Goal: Navigation & Orientation: Find specific page/section

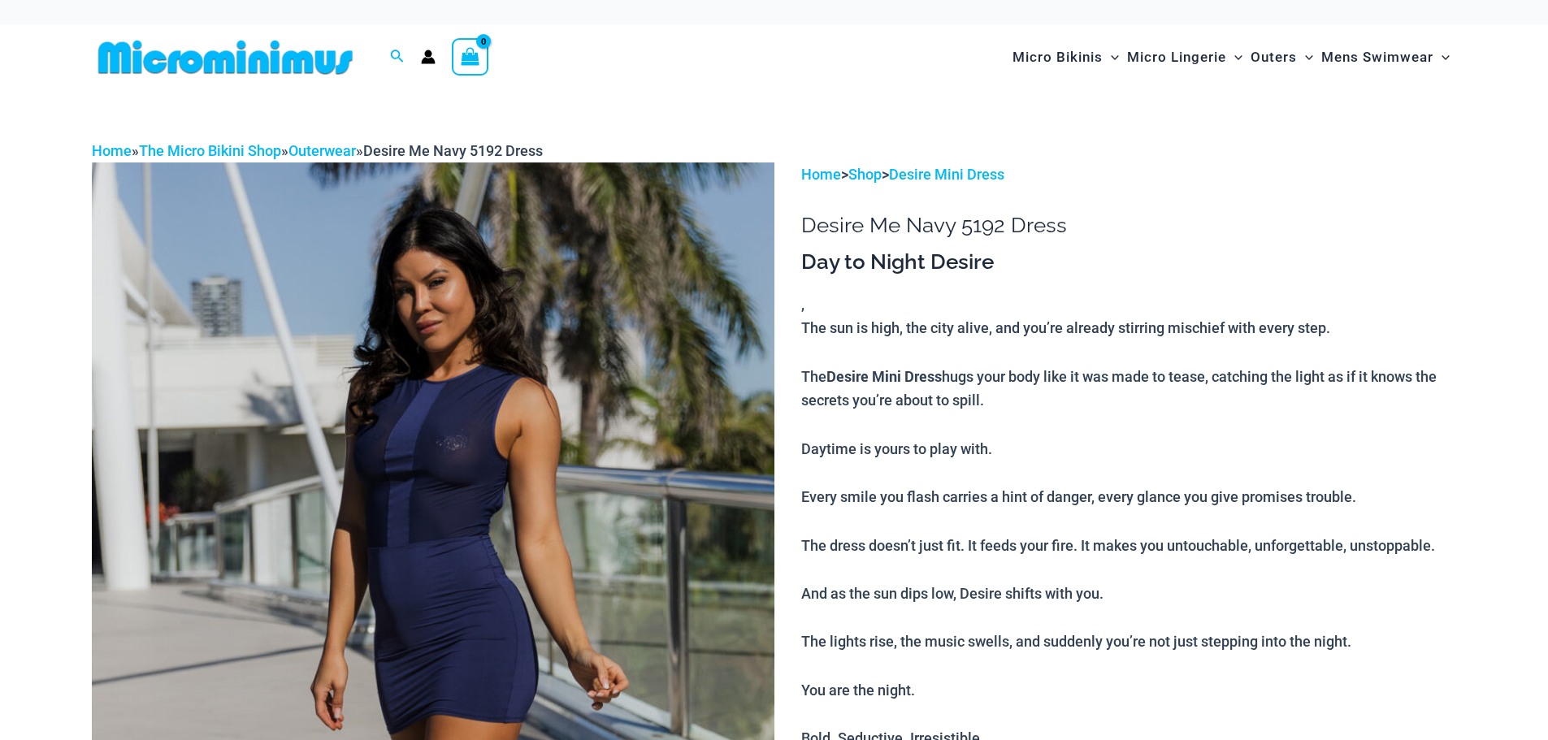
type input "**********"
click at [465, 469] on img at bounding box center [433, 675] width 683 height 1024
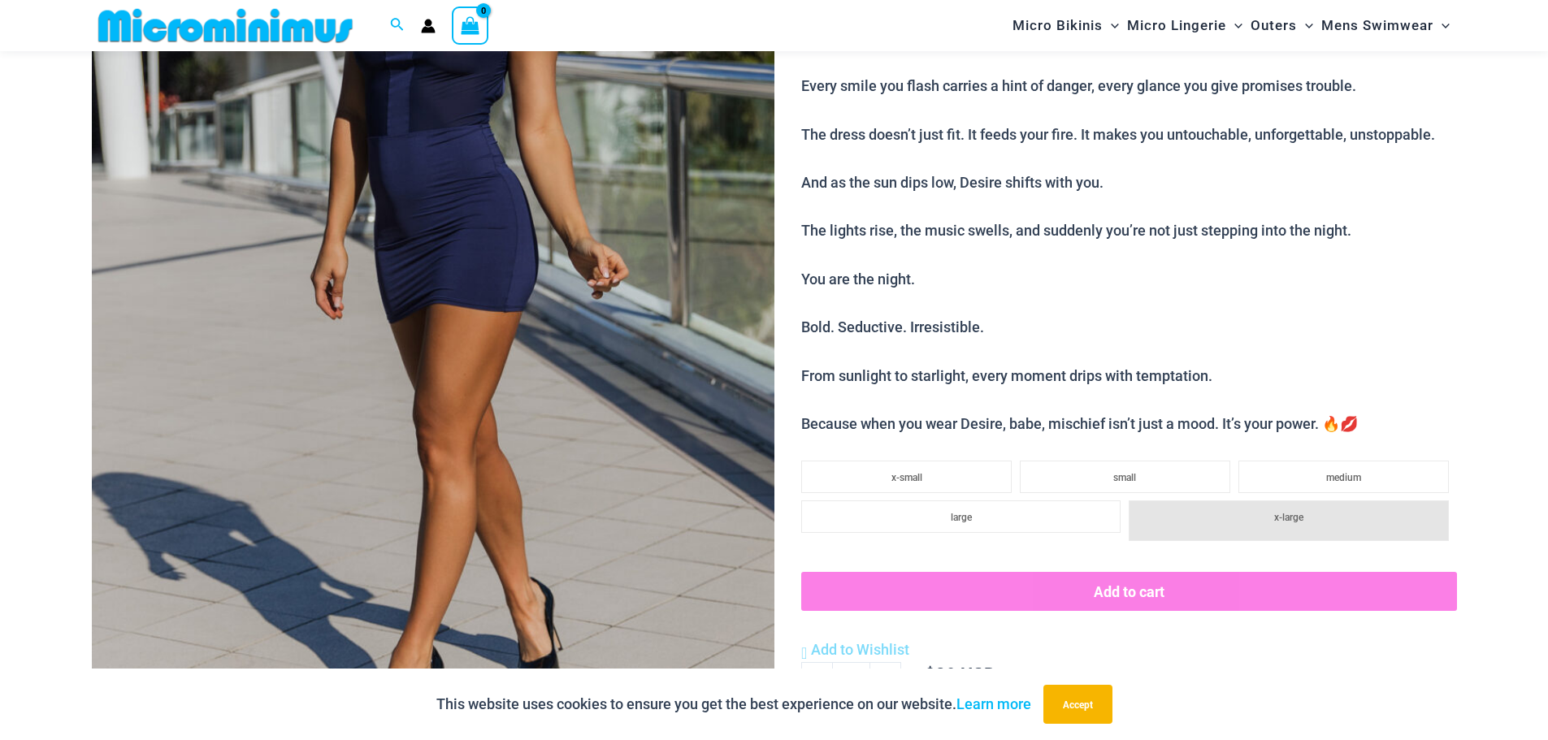
scroll to position [879, 0]
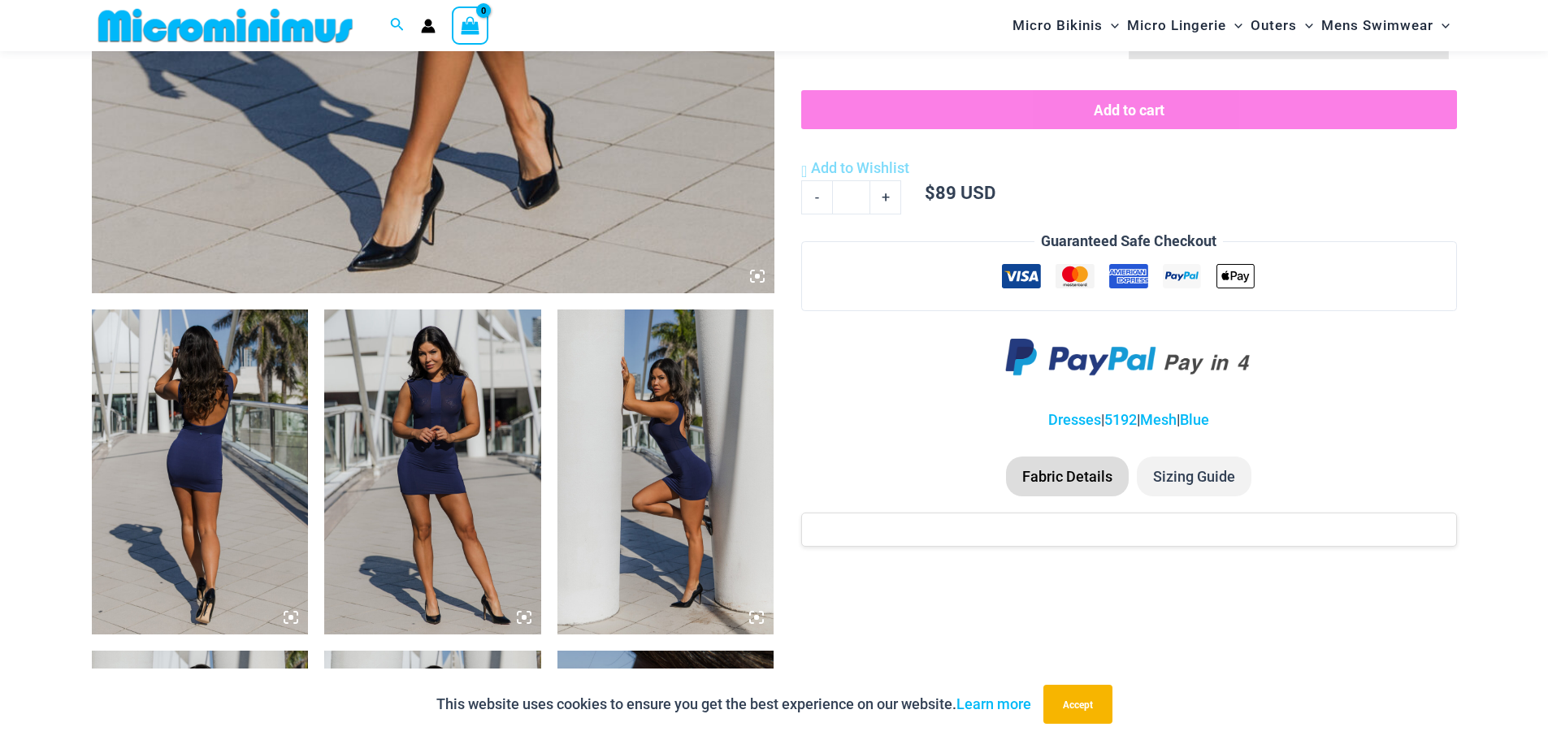
click at [201, 455] on img at bounding box center [200, 472] width 217 height 325
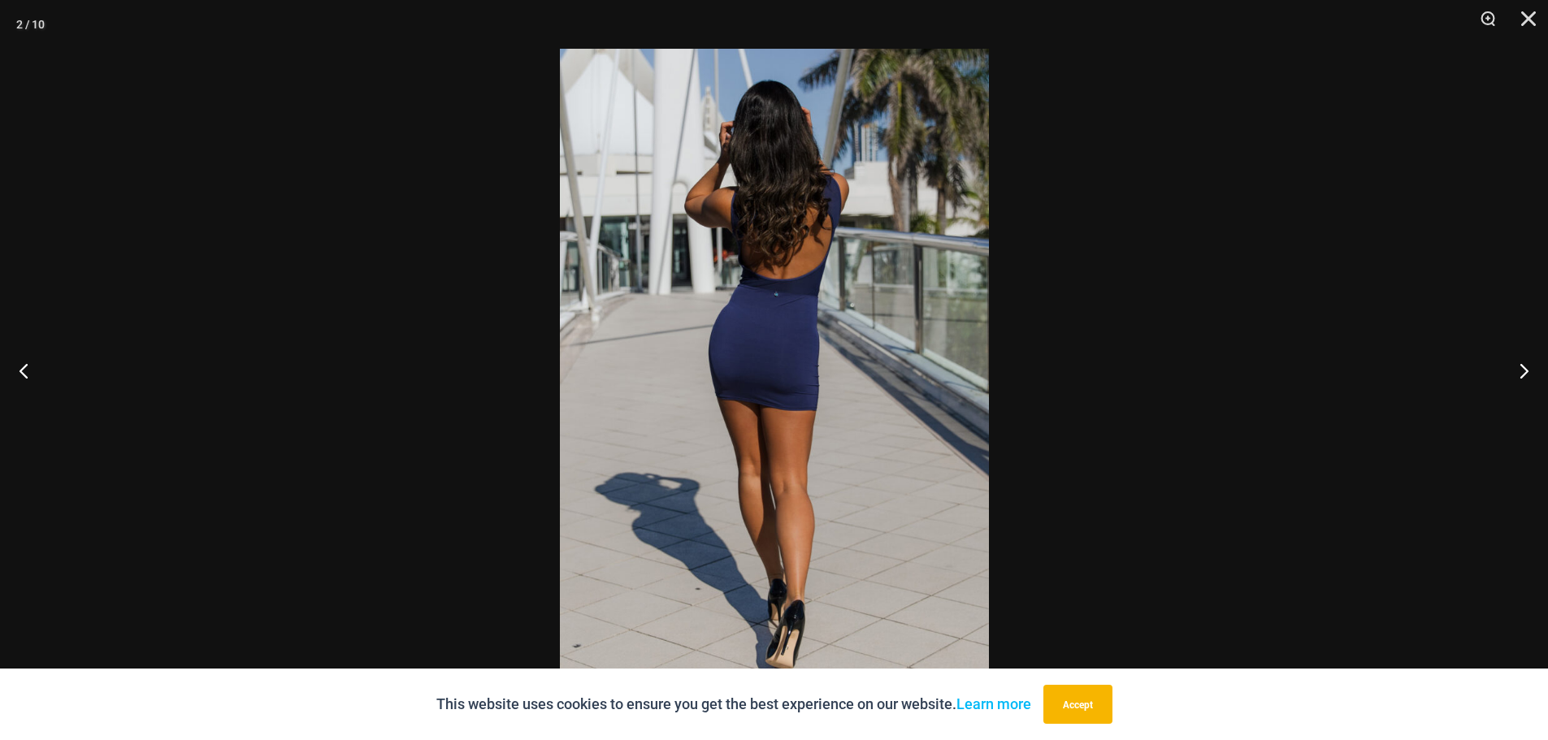
click at [790, 319] on img at bounding box center [774, 370] width 429 height 643
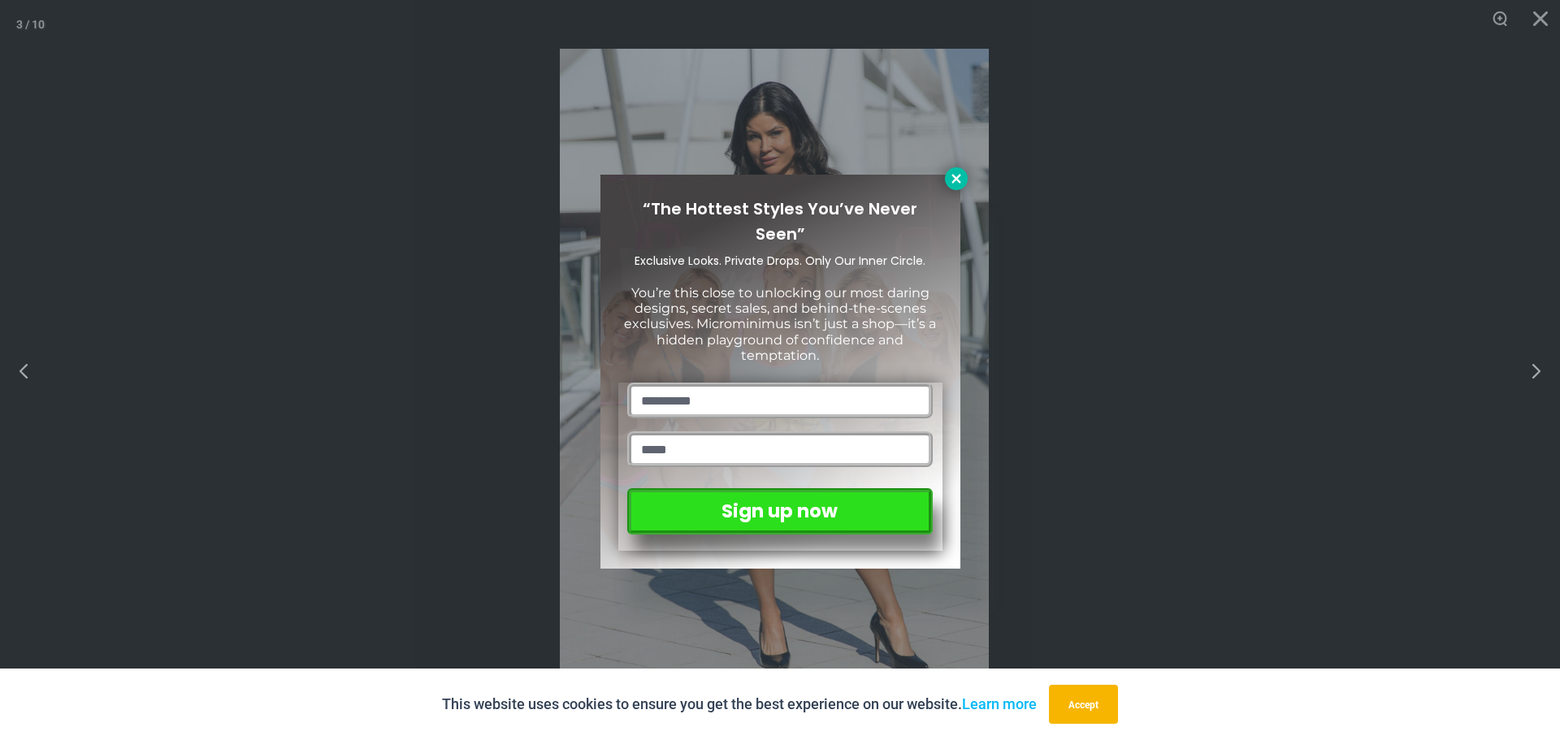
click at [959, 182] on icon at bounding box center [956, 178] width 15 height 15
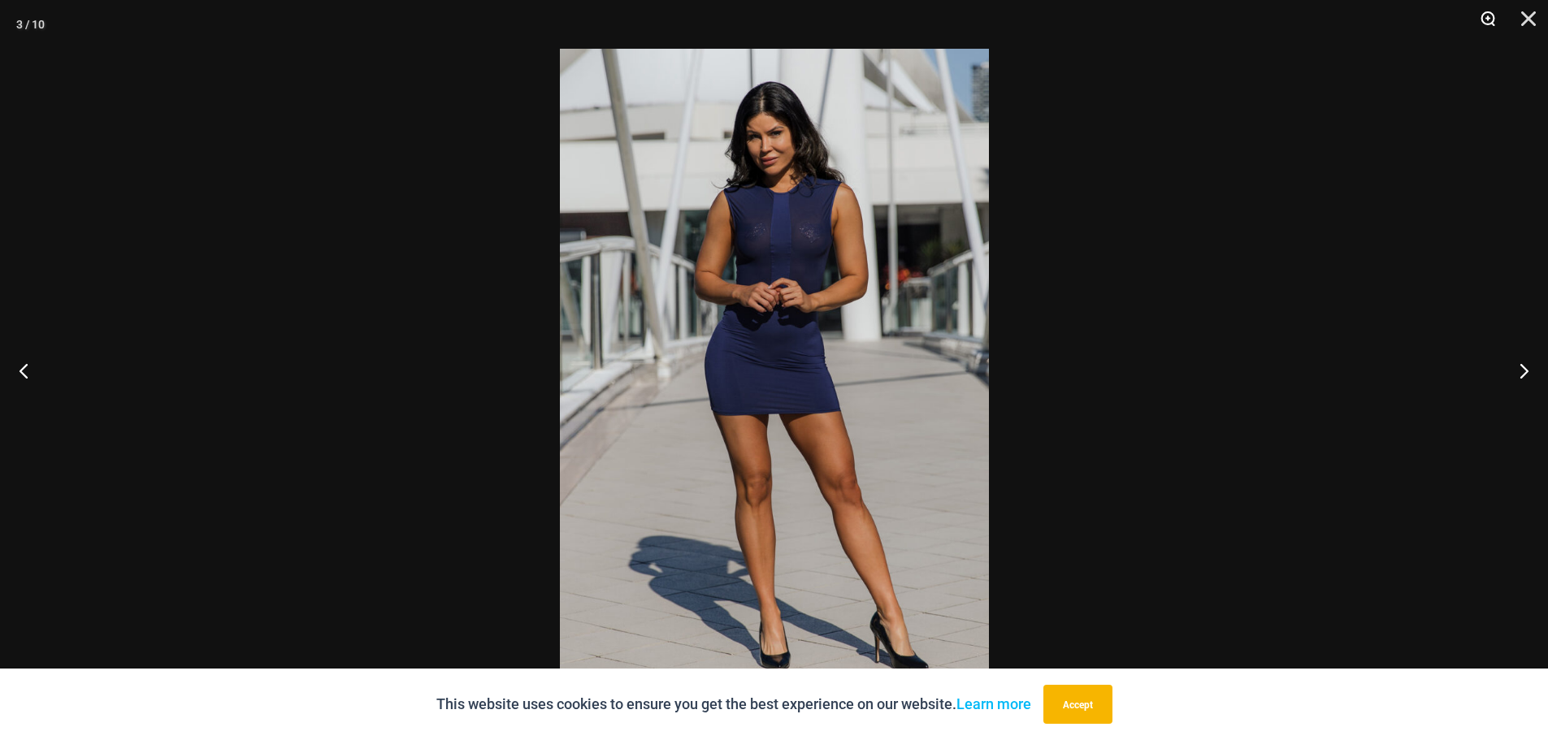
click at [1487, 15] on button "Zoom" at bounding box center [1482, 24] width 41 height 49
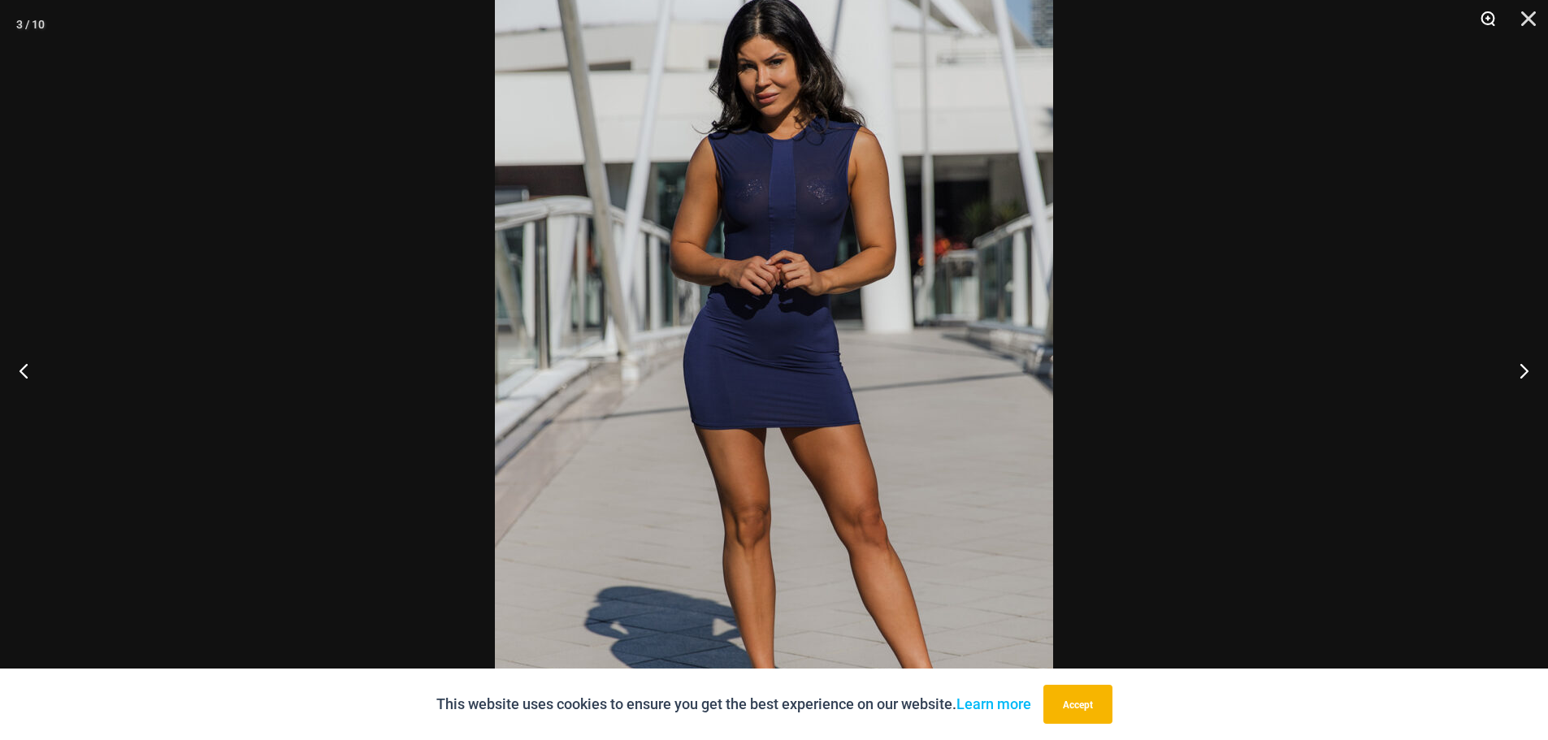
click at [1488, 17] on button "Zoom" at bounding box center [1482, 24] width 41 height 49
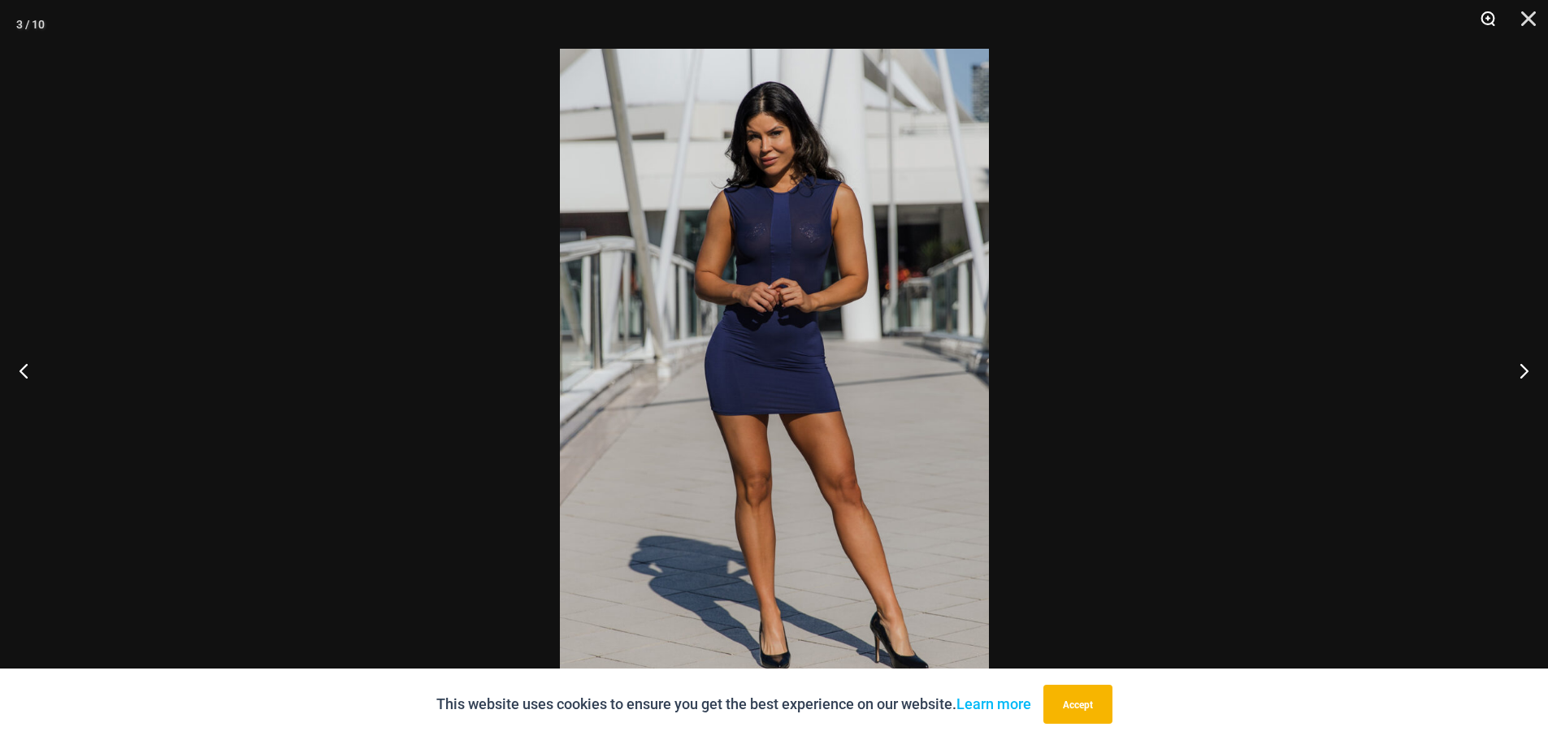
click at [1490, 19] on button "Zoom" at bounding box center [1482, 24] width 41 height 49
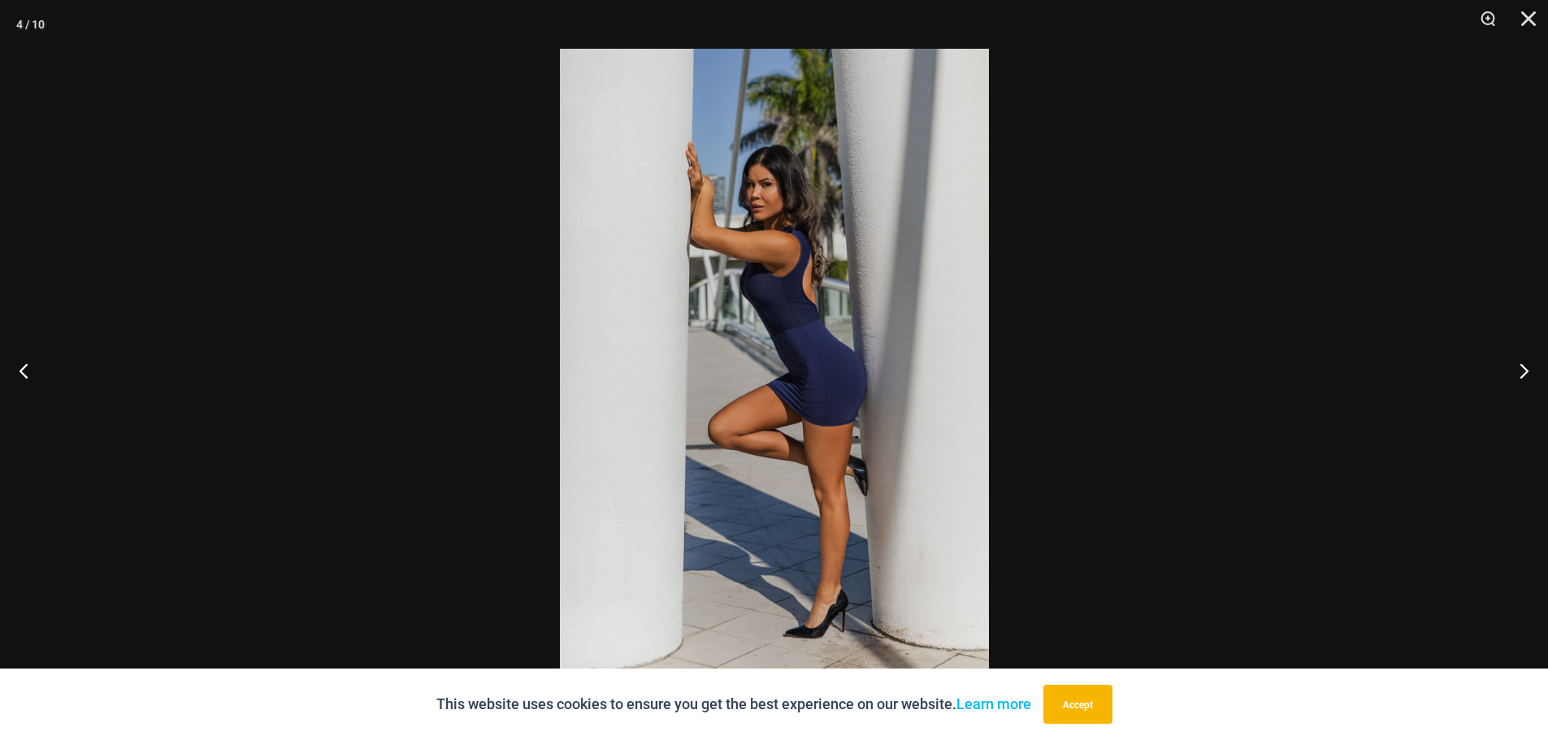
click at [1235, 271] on div at bounding box center [774, 370] width 1548 height 740
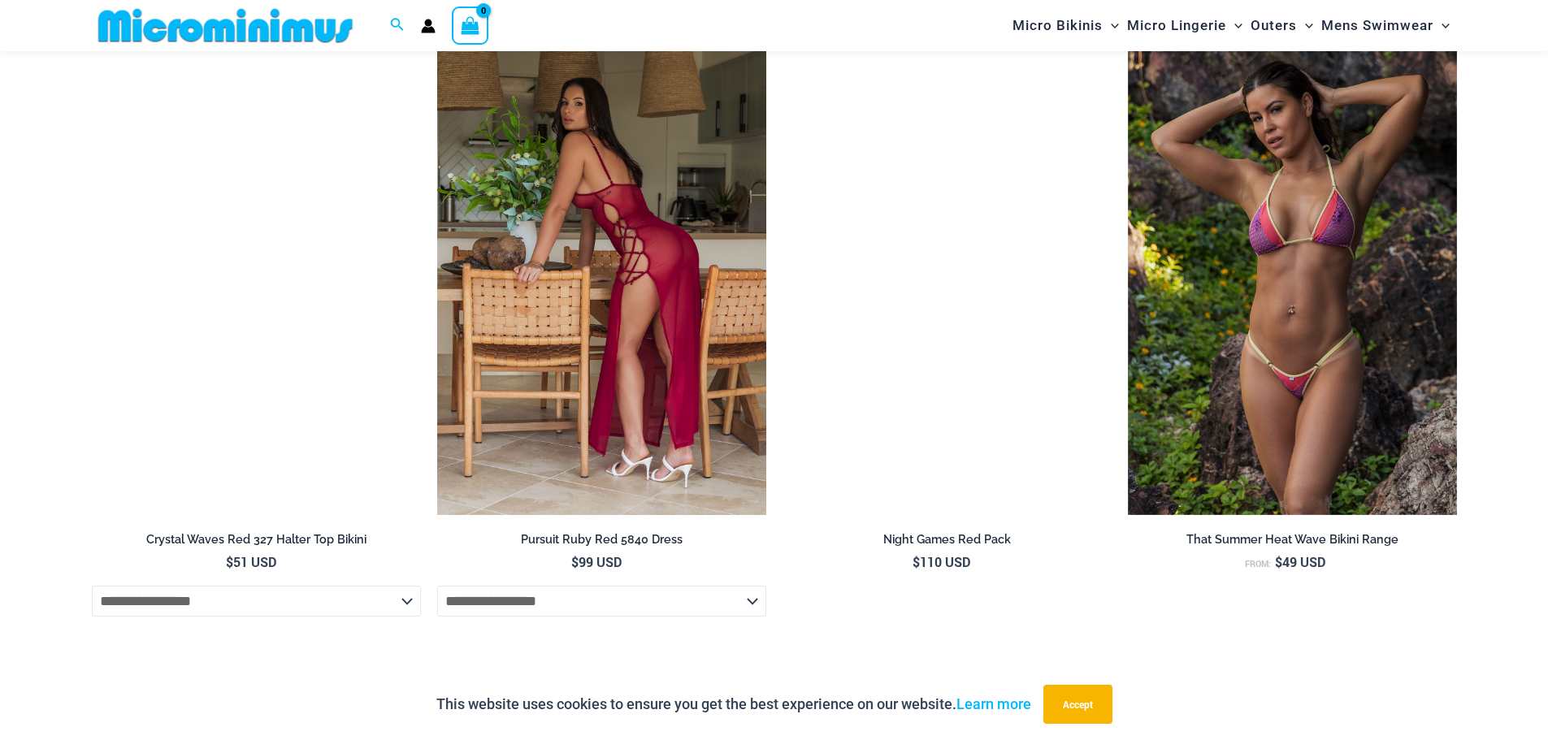
scroll to position [2179, 0]
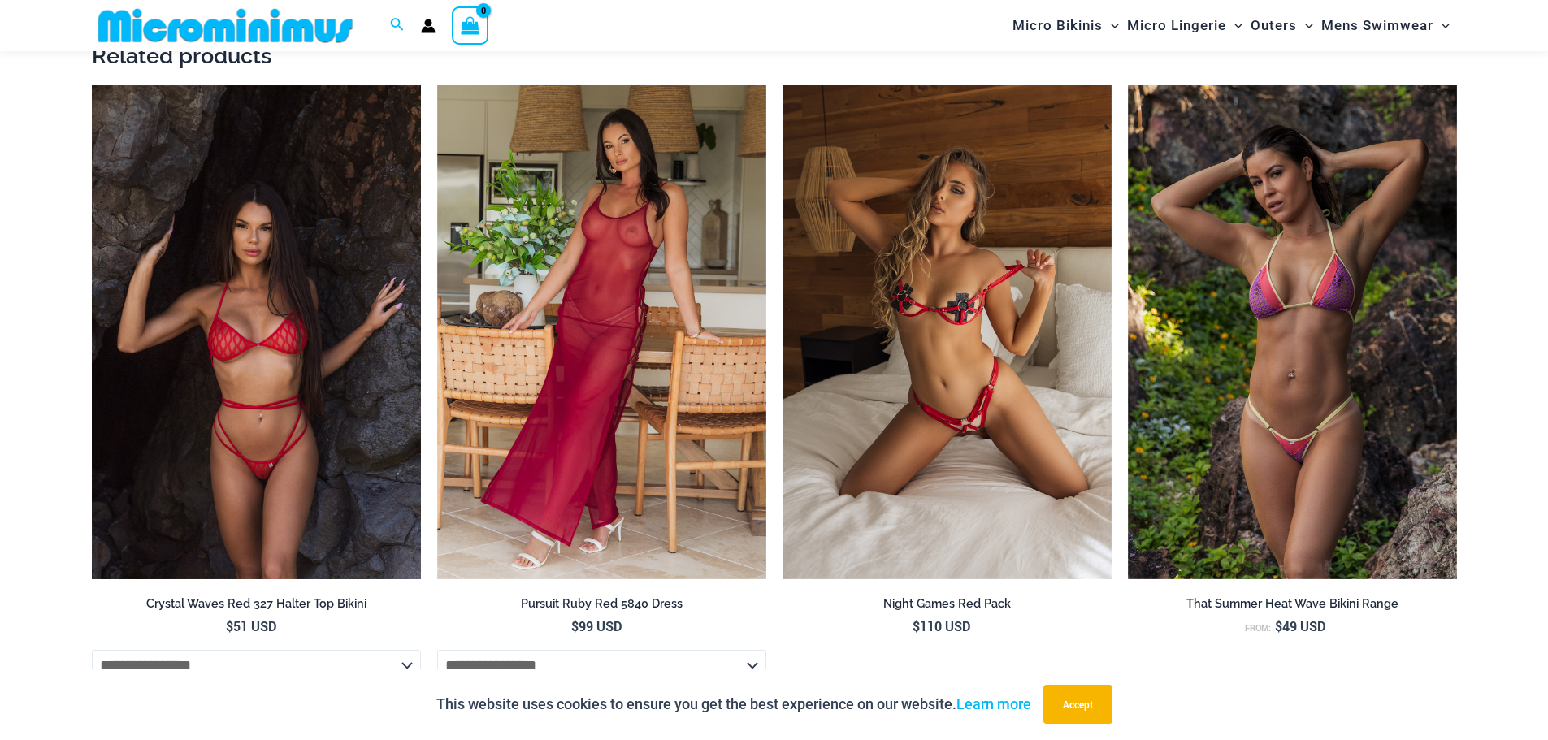
click at [235, 414] on img at bounding box center [256, 332] width 329 height 494
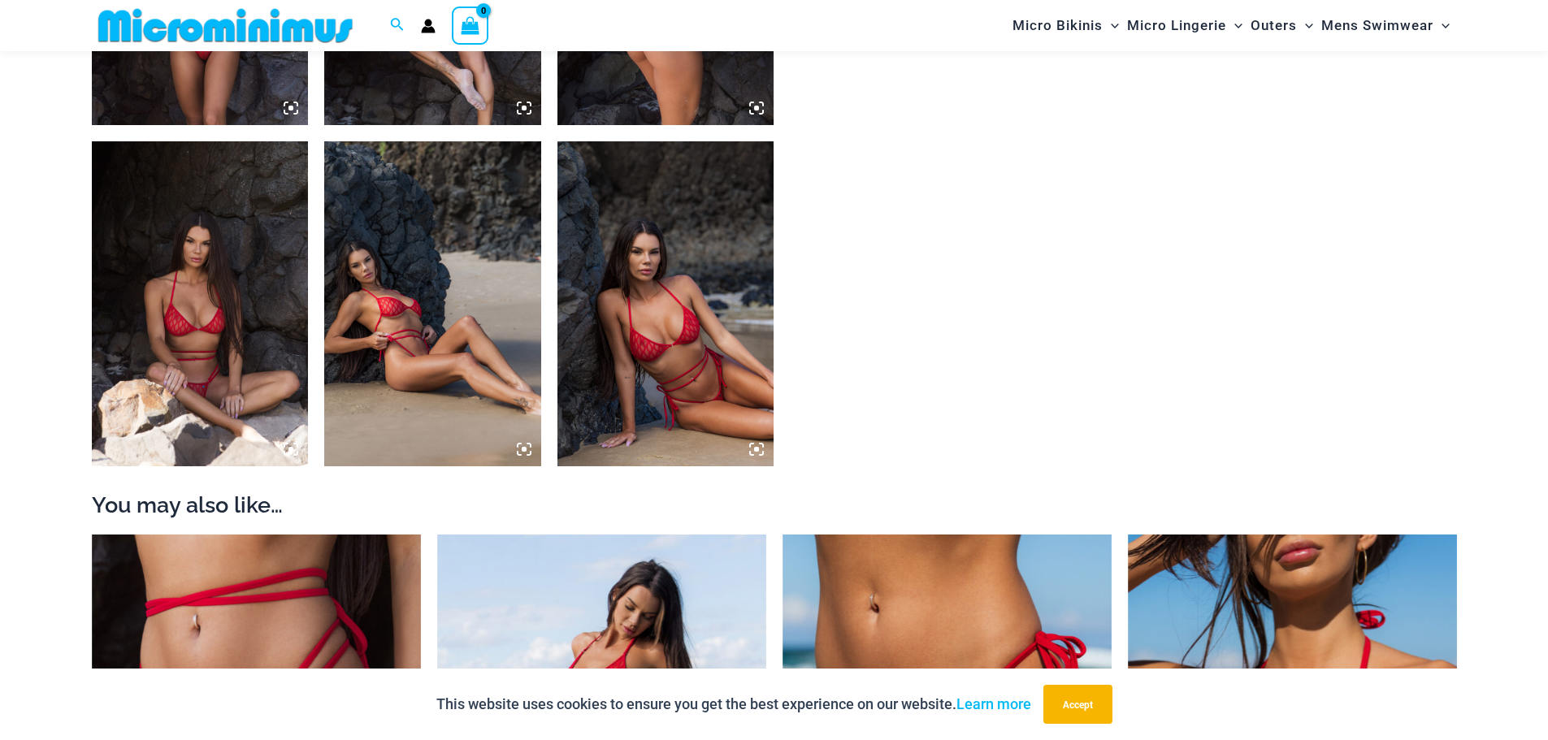
scroll to position [1612, 0]
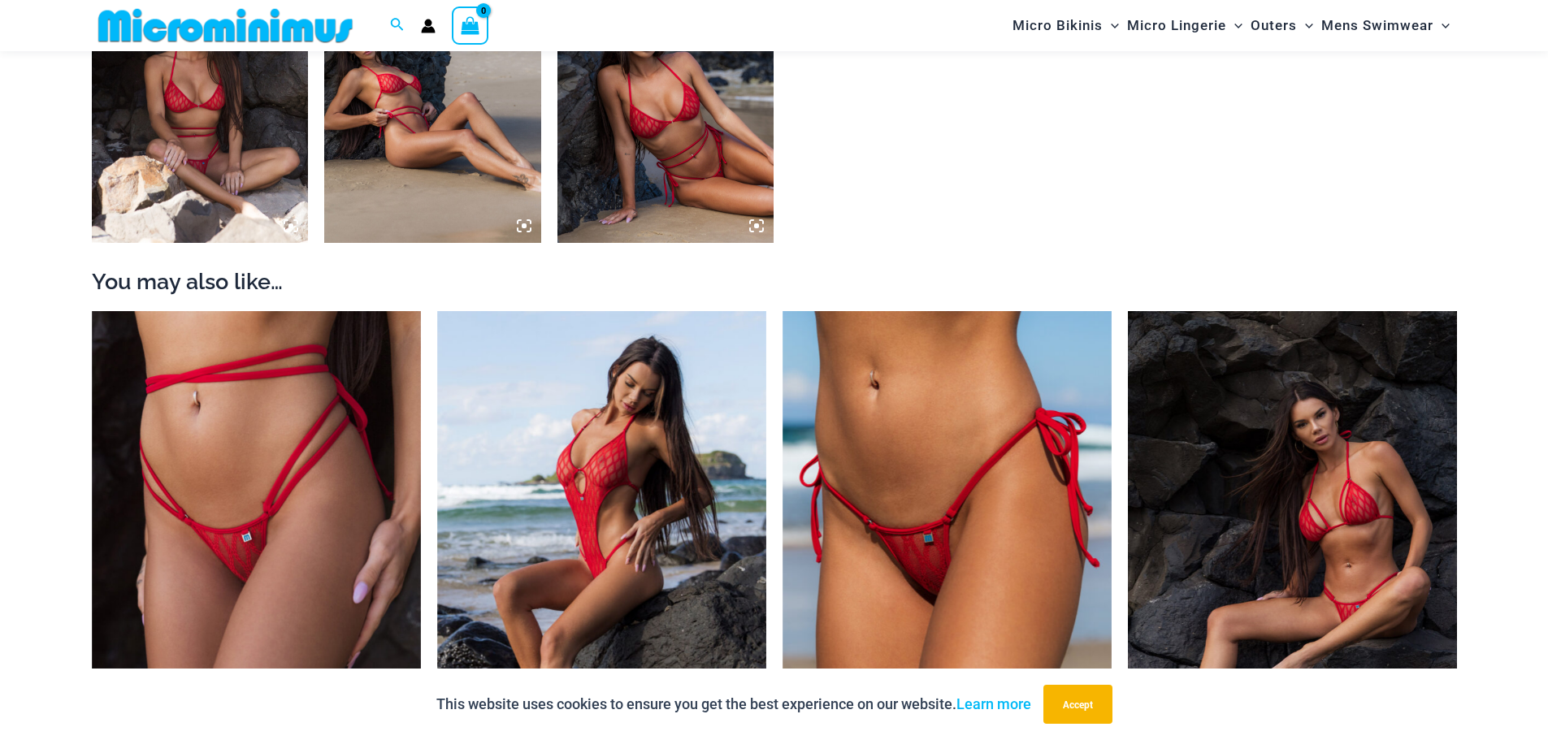
type input "**********"
click at [1330, 436] on img at bounding box center [1292, 557] width 329 height 492
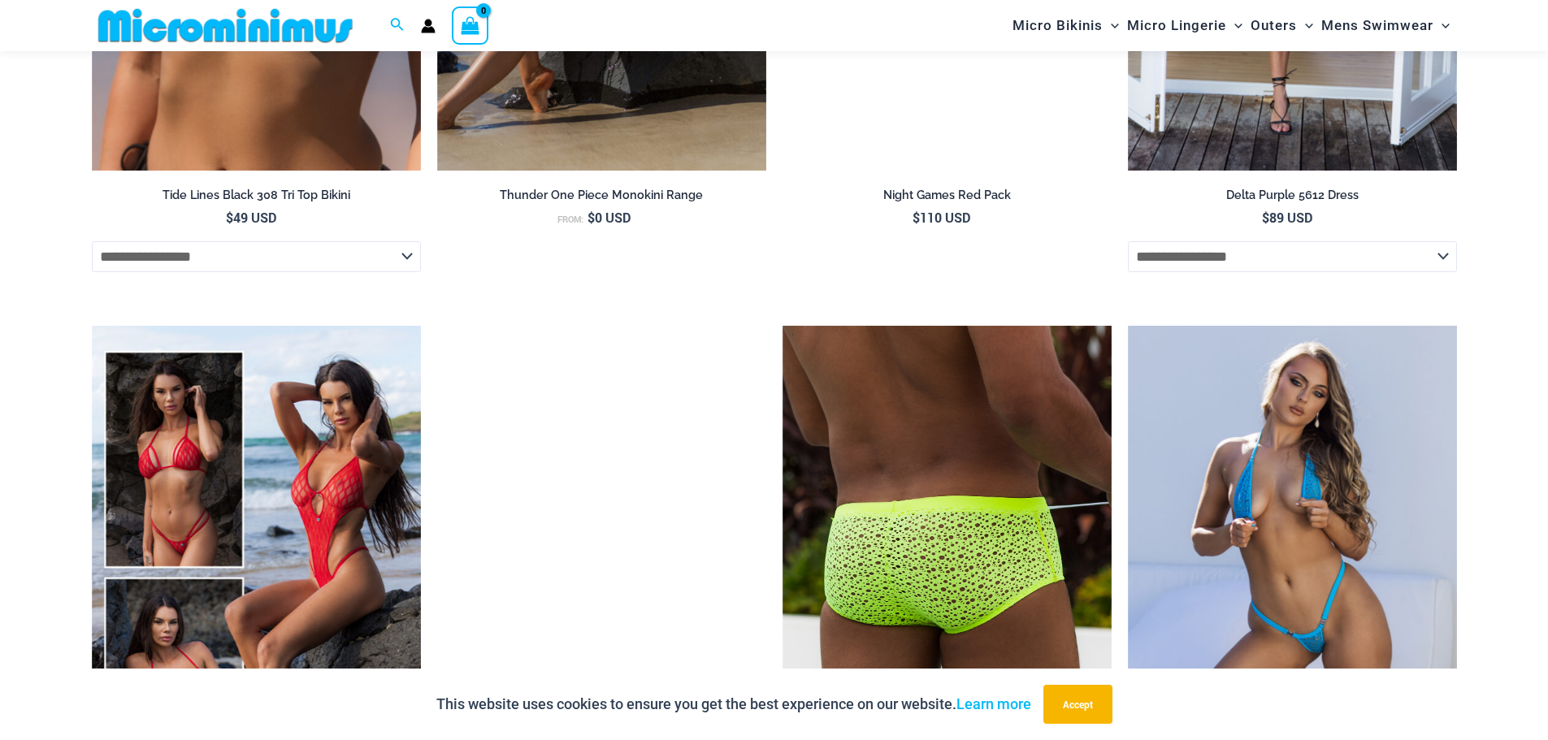
scroll to position [4630, 0]
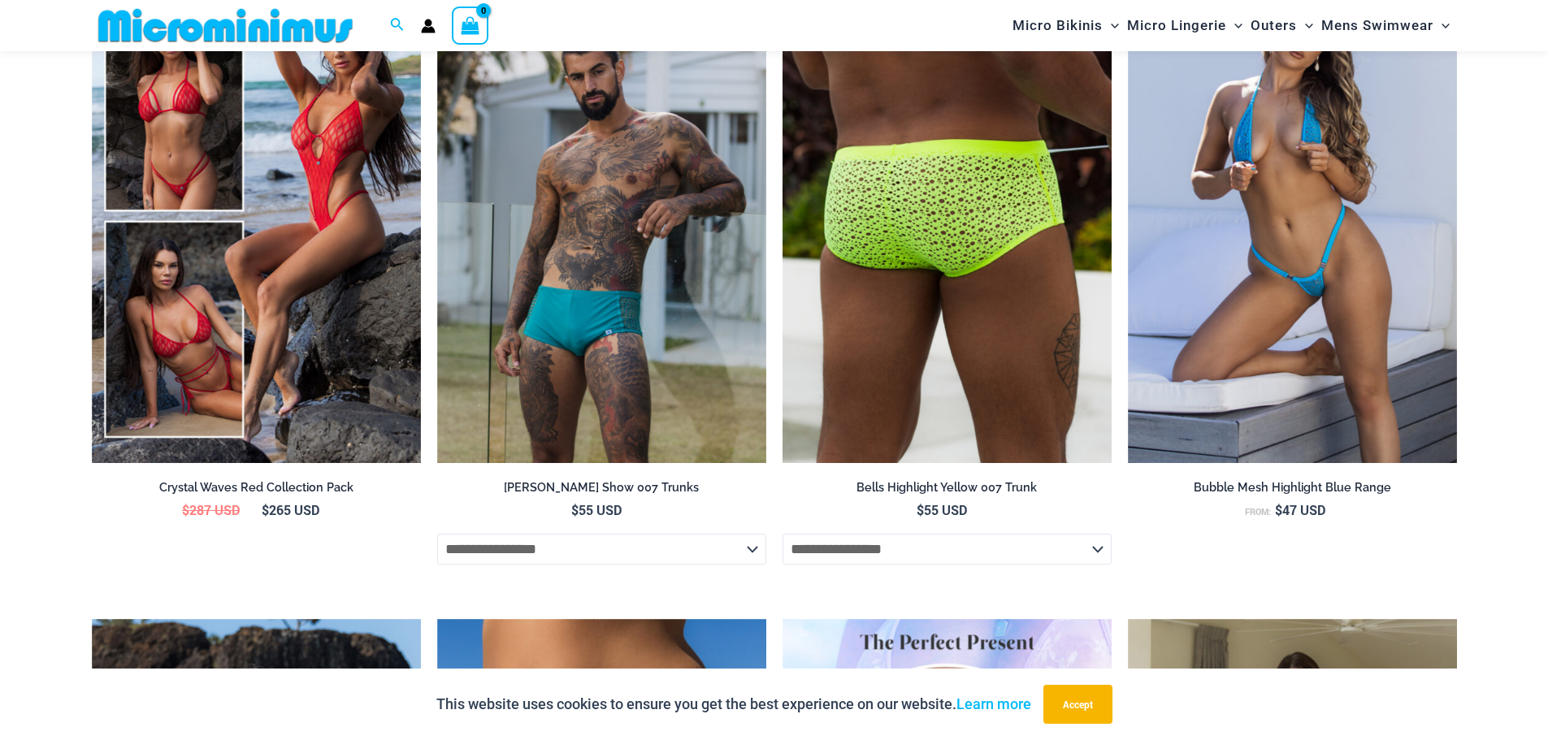
type input "**********"
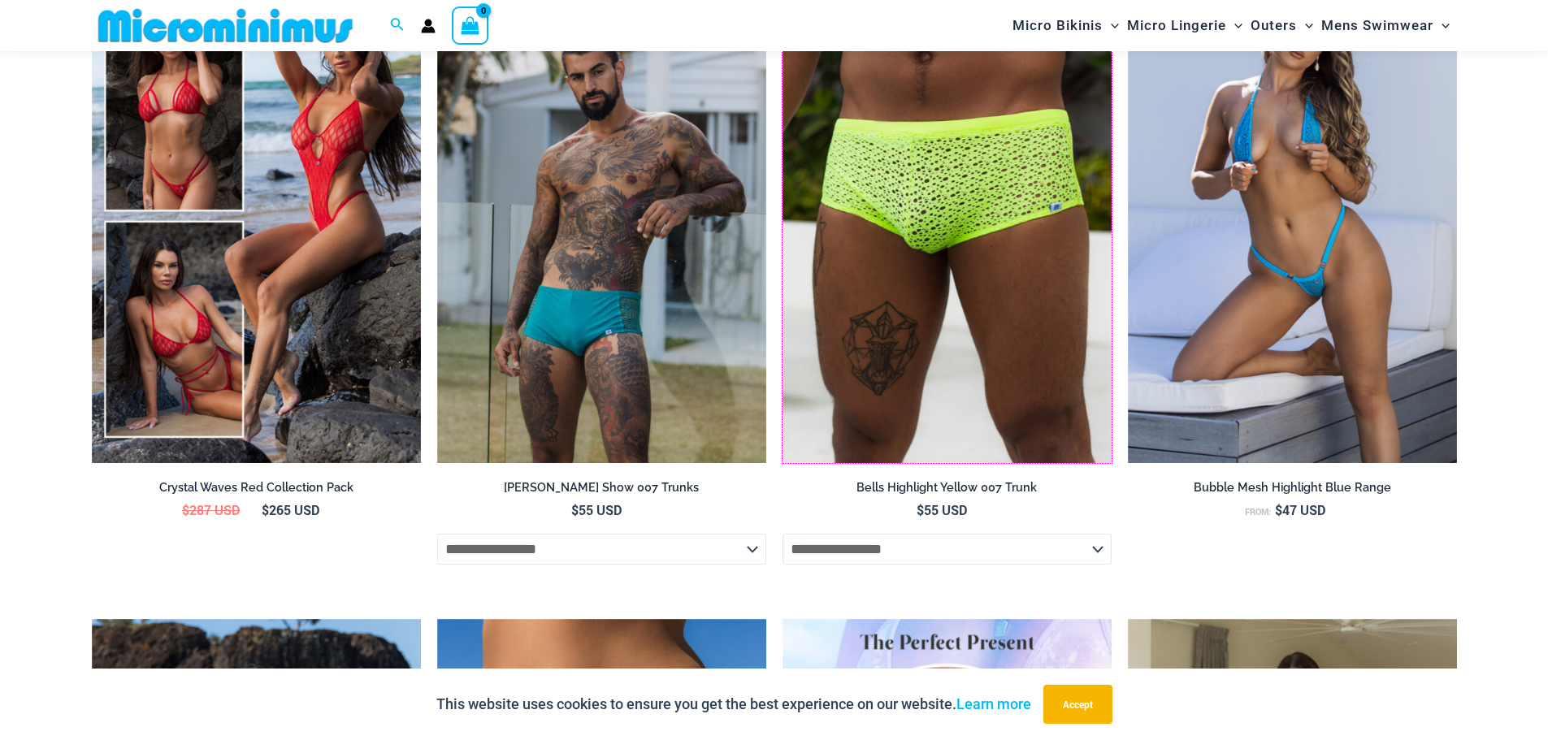
drag, startPoint x: 1026, startPoint y: 448, endPoint x: 1124, endPoint y: 530, distance: 128.1
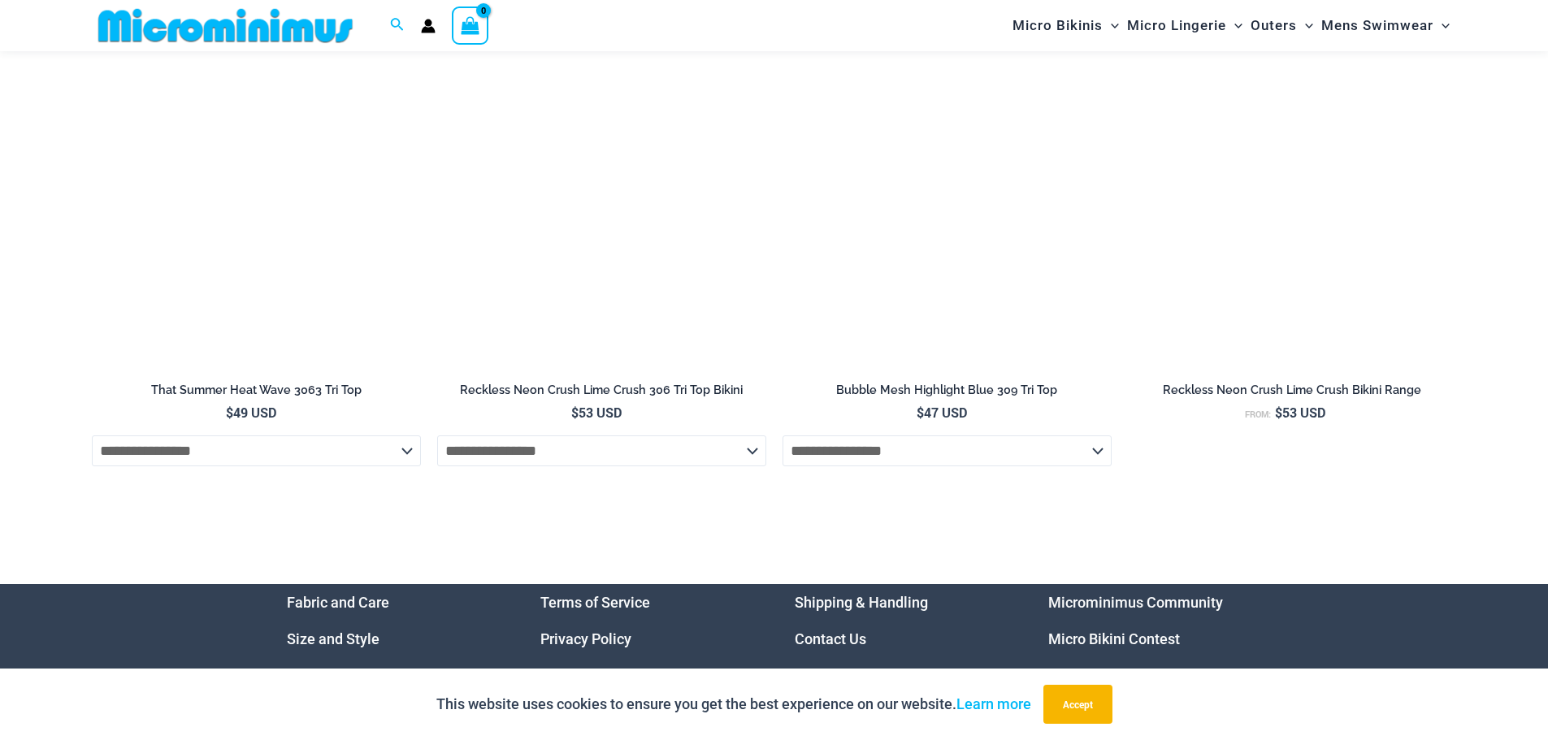
scroll to position [6601, 0]
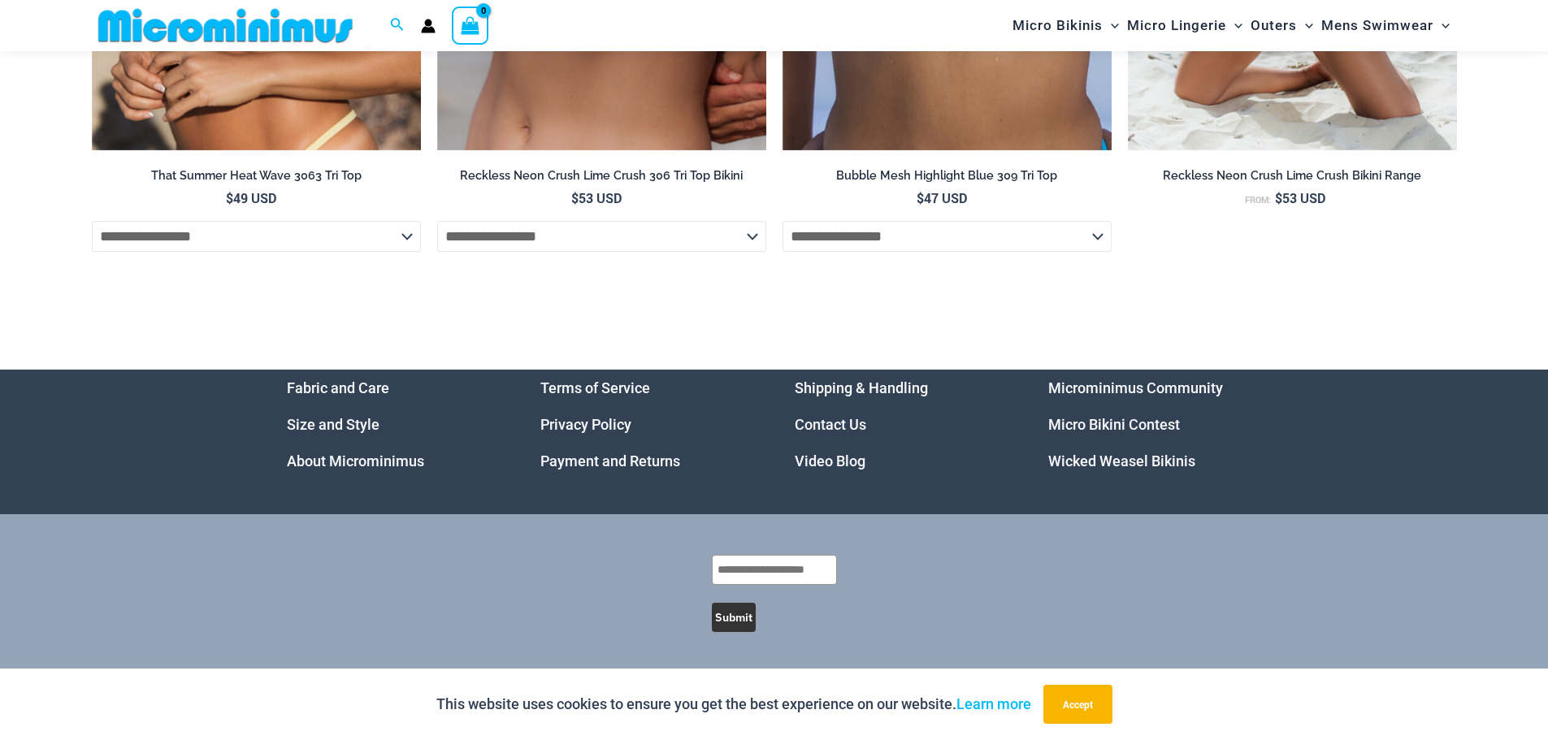
drag, startPoint x: 1135, startPoint y: 552, endPoint x: 1042, endPoint y: 613, distance: 111.6
click at [1115, 384] on link "Microminimus Community" at bounding box center [1135, 388] width 175 height 17
